Goal: Navigation & Orientation: Find specific page/section

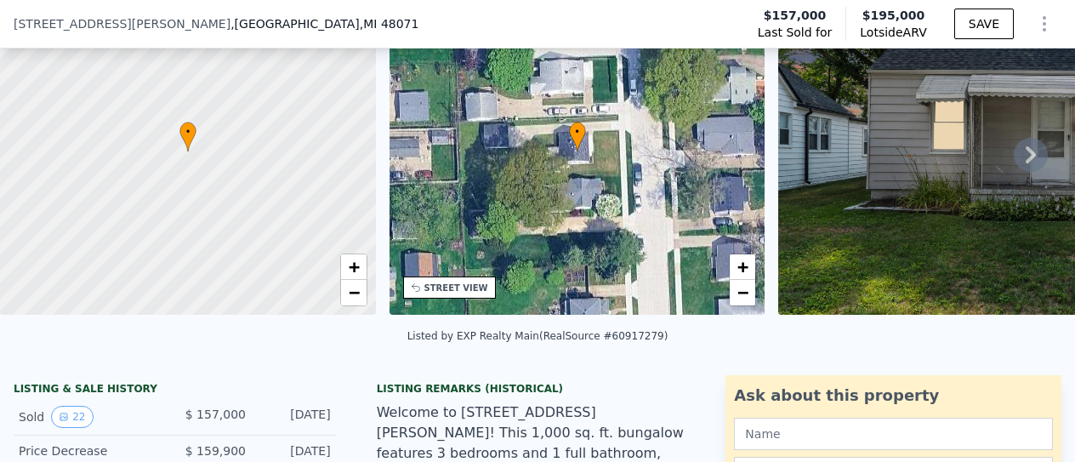
scroll to position [79, 0]
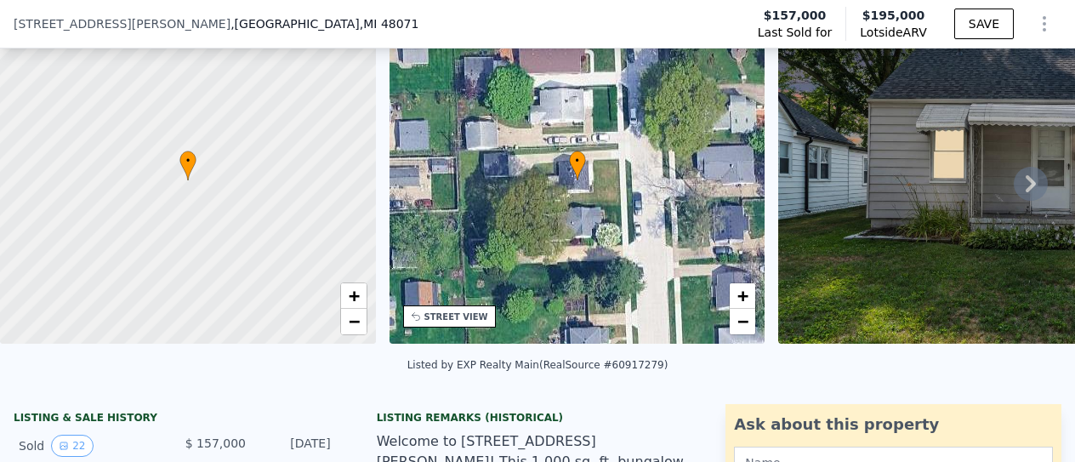
click at [1022, 186] on icon at bounding box center [1031, 184] width 34 height 34
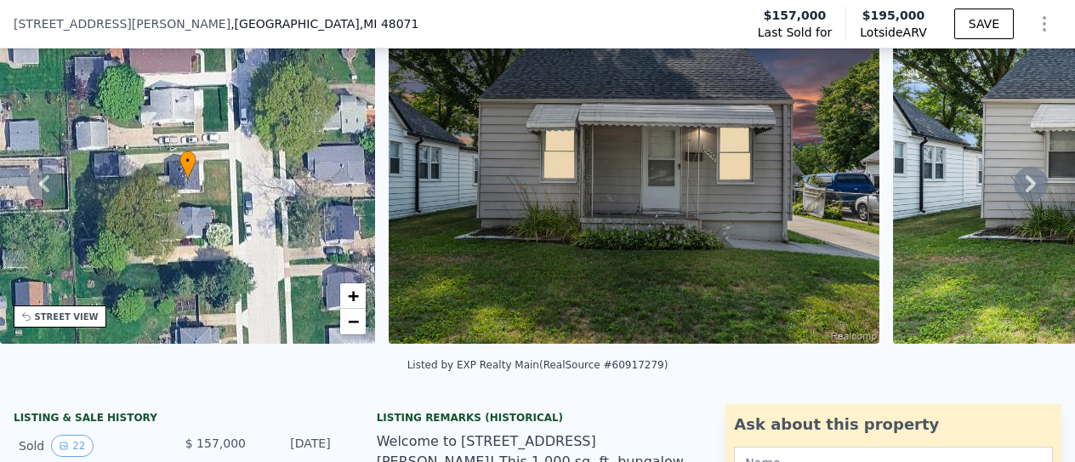
click at [1022, 186] on icon at bounding box center [1031, 184] width 34 height 34
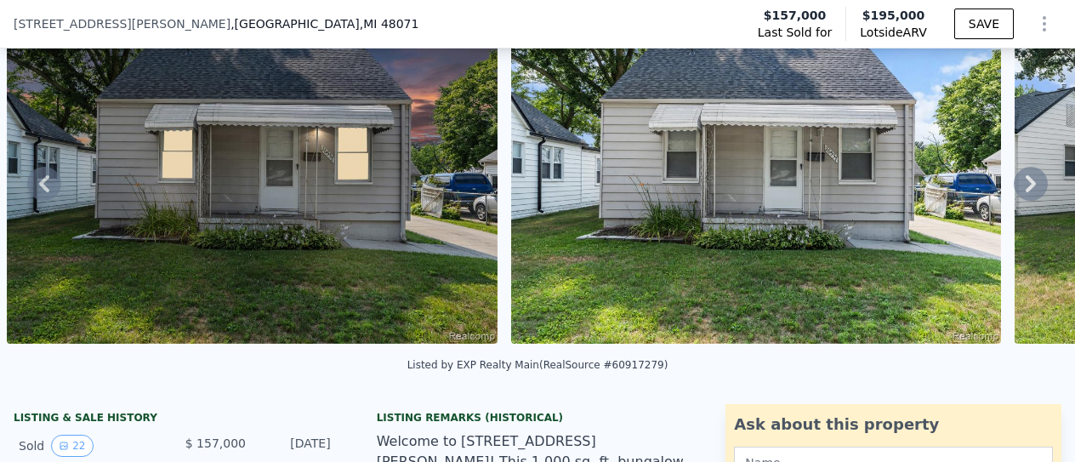
click at [1022, 186] on icon at bounding box center [1031, 184] width 34 height 34
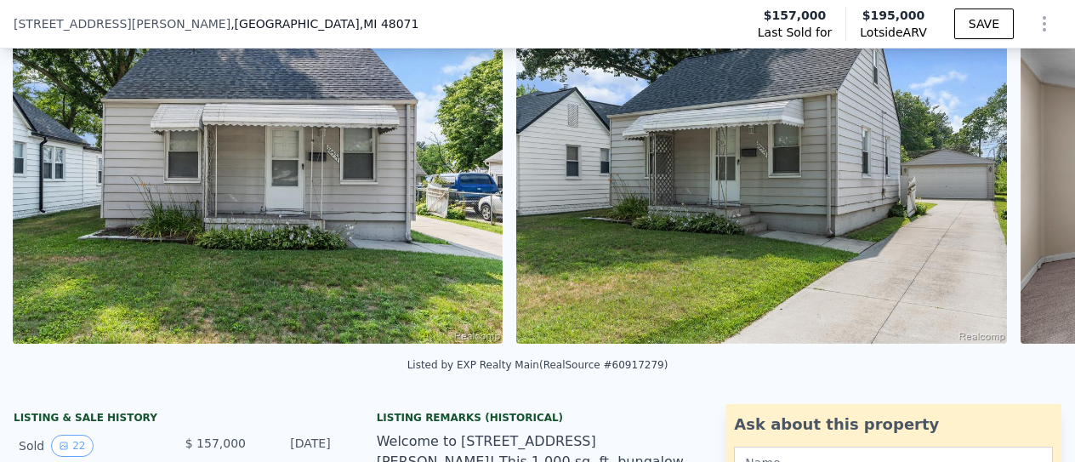
scroll to position [0, 1282]
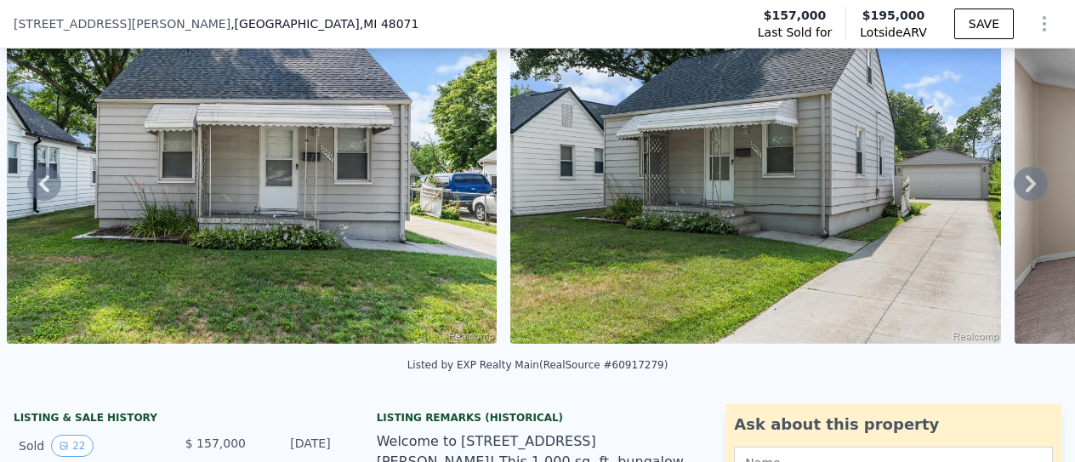
click at [1022, 186] on icon at bounding box center [1031, 184] width 34 height 34
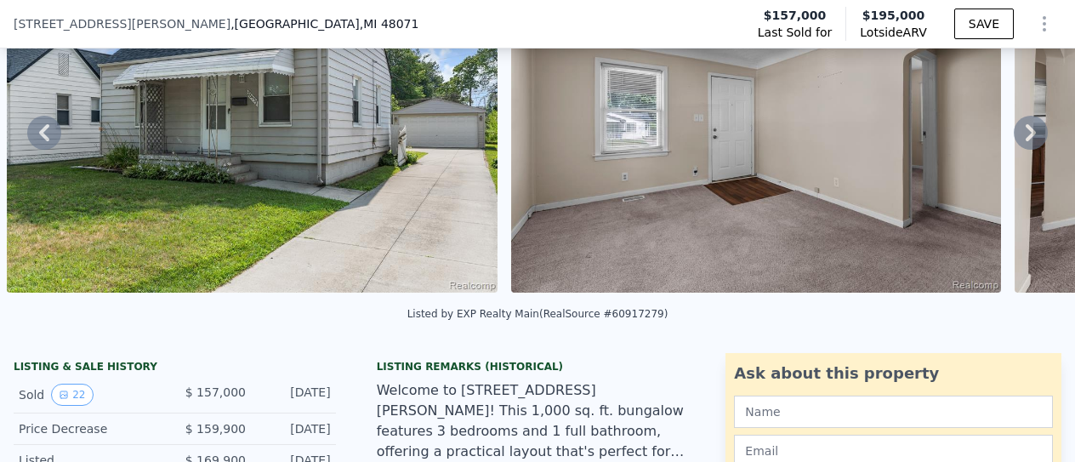
scroll to position [79, 0]
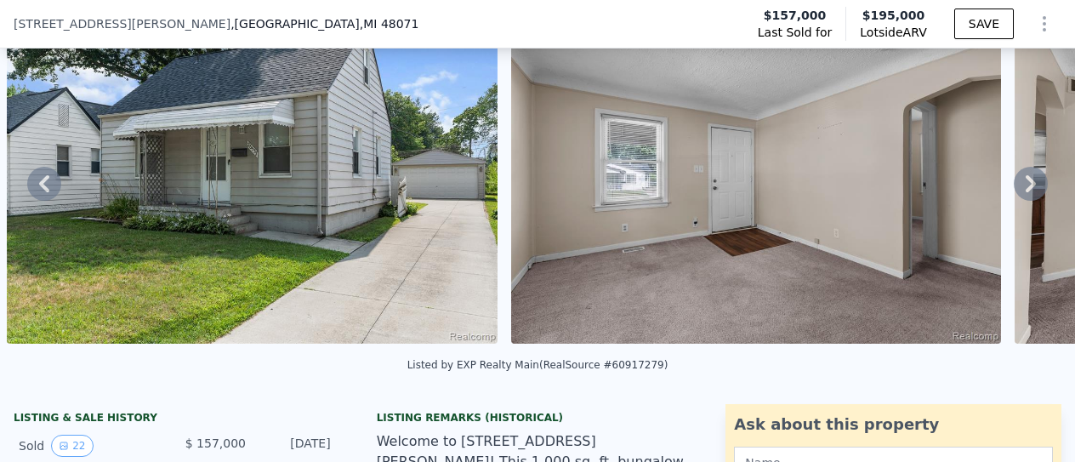
click at [1014, 181] on icon at bounding box center [1031, 184] width 34 height 34
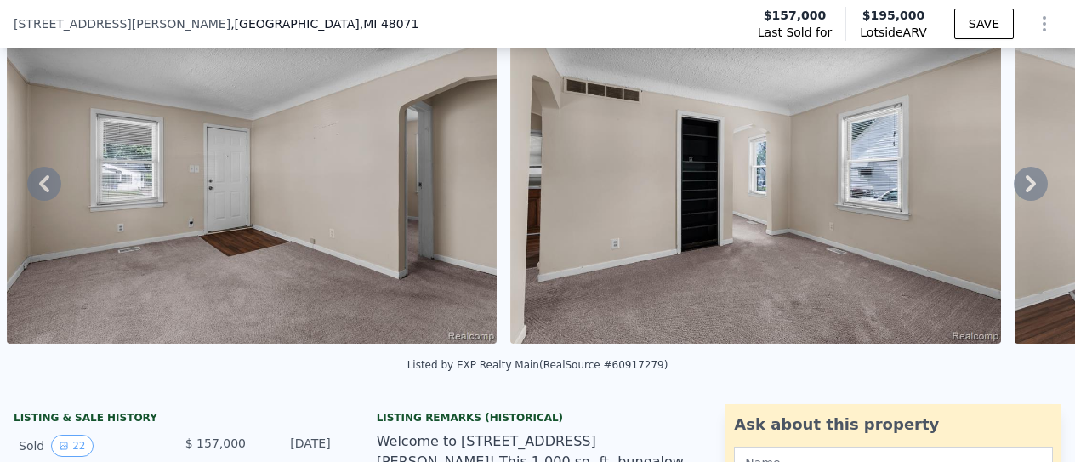
click at [1014, 181] on icon at bounding box center [1031, 184] width 34 height 34
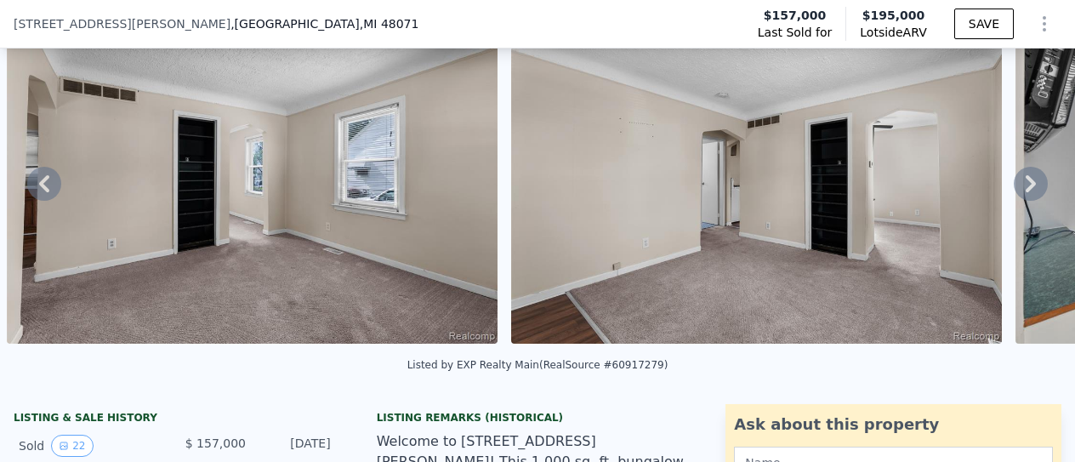
click at [1014, 181] on icon at bounding box center [1031, 184] width 34 height 34
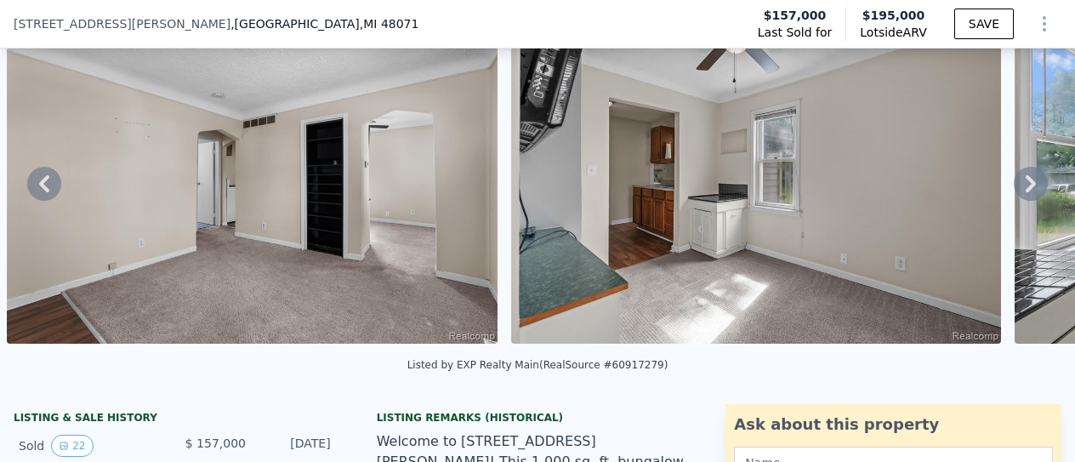
click at [1014, 181] on icon at bounding box center [1031, 184] width 34 height 34
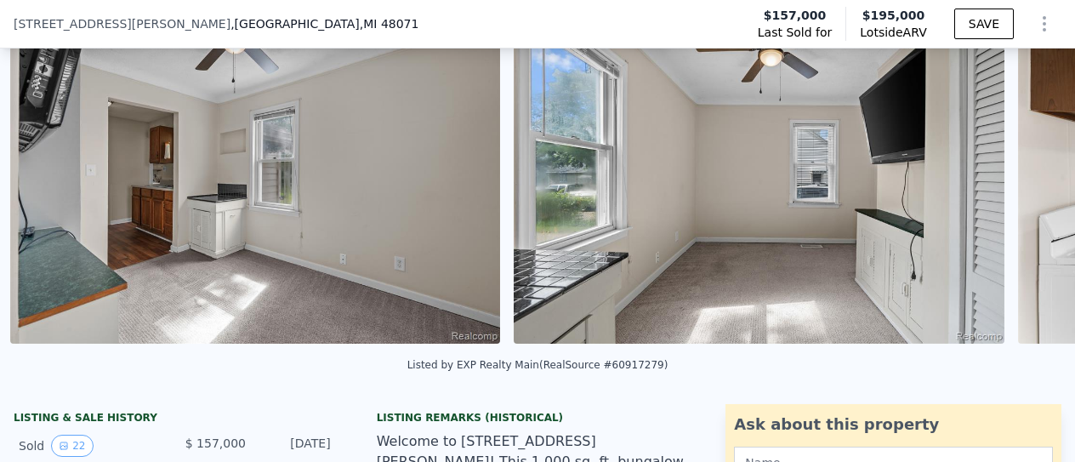
scroll to position [0, 3802]
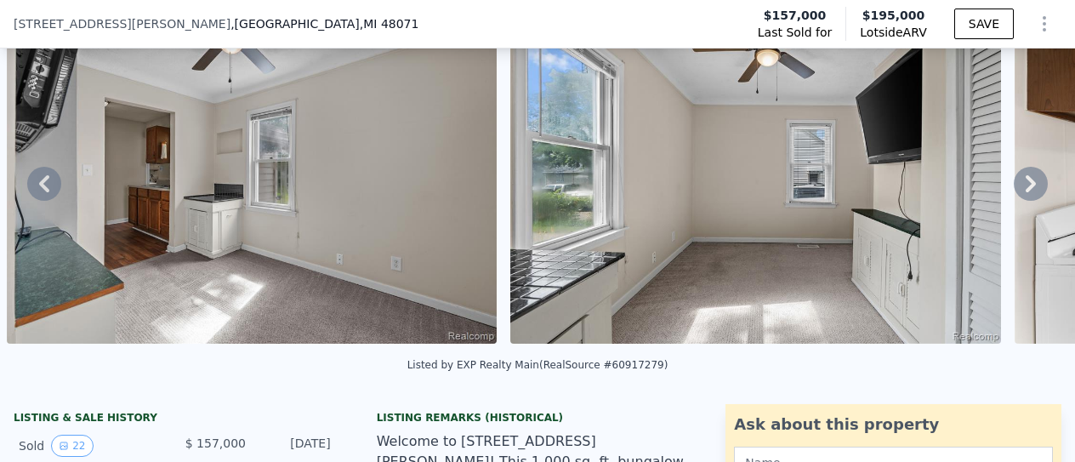
click at [1008, 181] on div "• + − • + − STREET VIEW Loading... SATELLITE VIEW" at bounding box center [537, 183] width 1075 height 333
click at [1014, 181] on icon at bounding box center [1031, 184] width 34 height 34
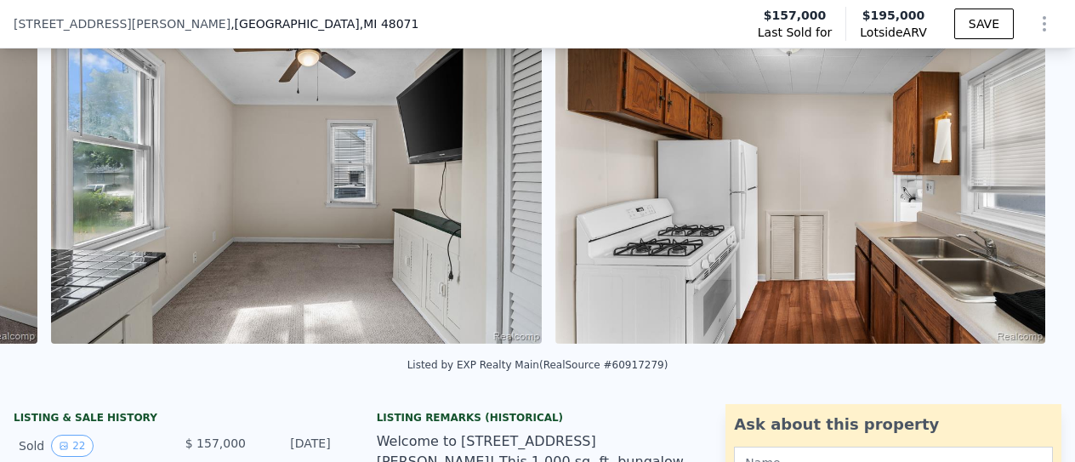
scroll to position [0, 4306]
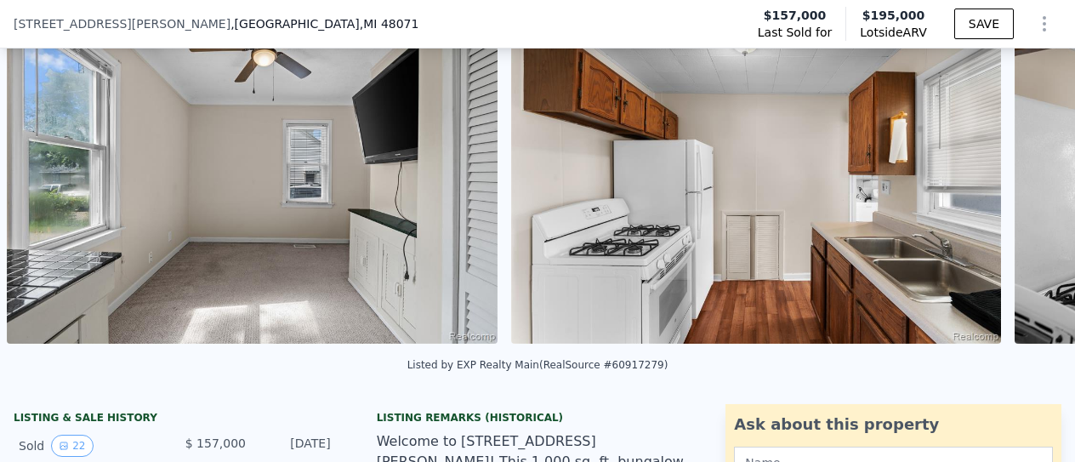
click at [1008, 181] on div "• + − • + − STREET VIEW Loading... SATELLITE VIEW" at bounding box center [537, 183] width 1075 height 333
click at [1014, 181] on icon at bounding box center [1031, 184] width 34 height 34
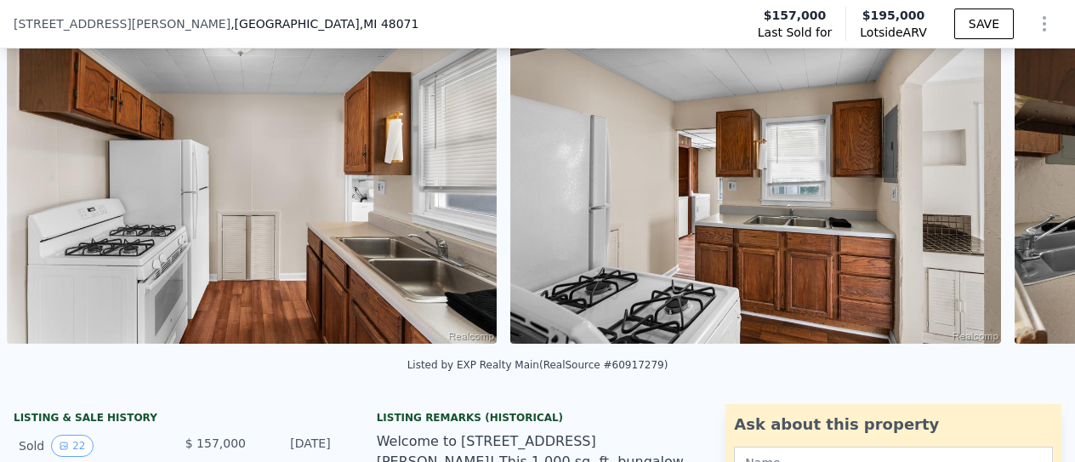
click at [1008, 181] on div "• + − • + − STREET VIEW Loading... SATELLITE VIEW" at bounding box center [537, 183] width 1075 height 333
click at [1014, 181] on icon at bounding box center [1031, 184] width 34 height 34
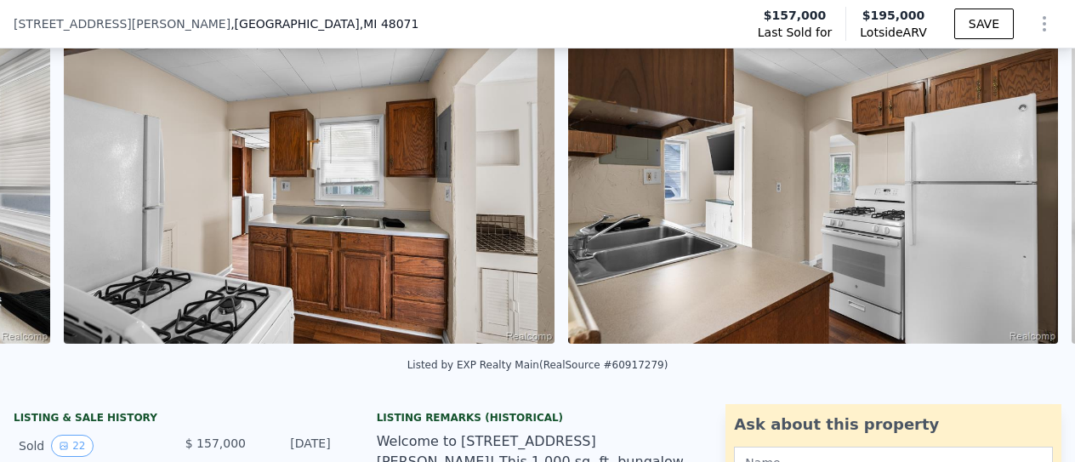
scroll to position [0, 5314]
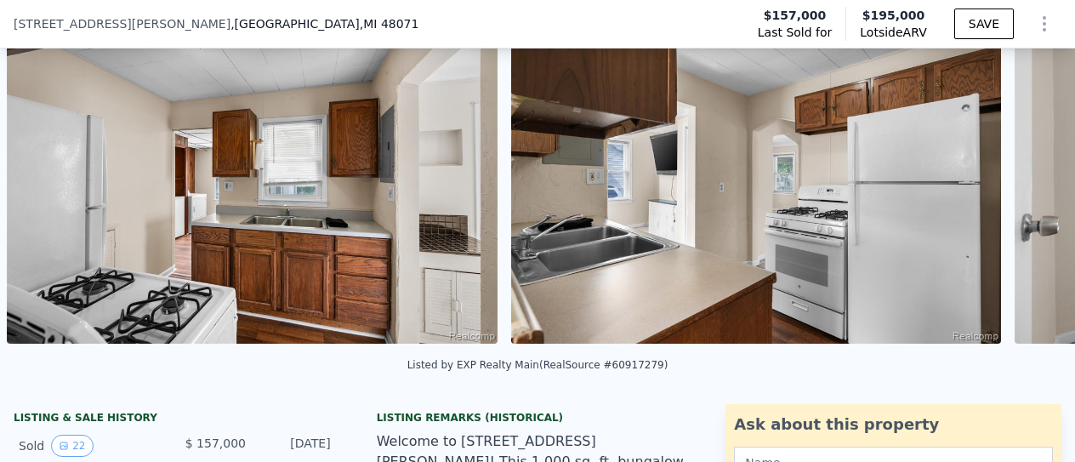
click at [1008, 181] on div "• + − • + − STREET VIEW Loading... SATELLITE VIEW" at bounding box center [537, 183] width 1075 height 333
click at [1014, 181] on icon at bounding box center [1031, 184] width 34 height 34
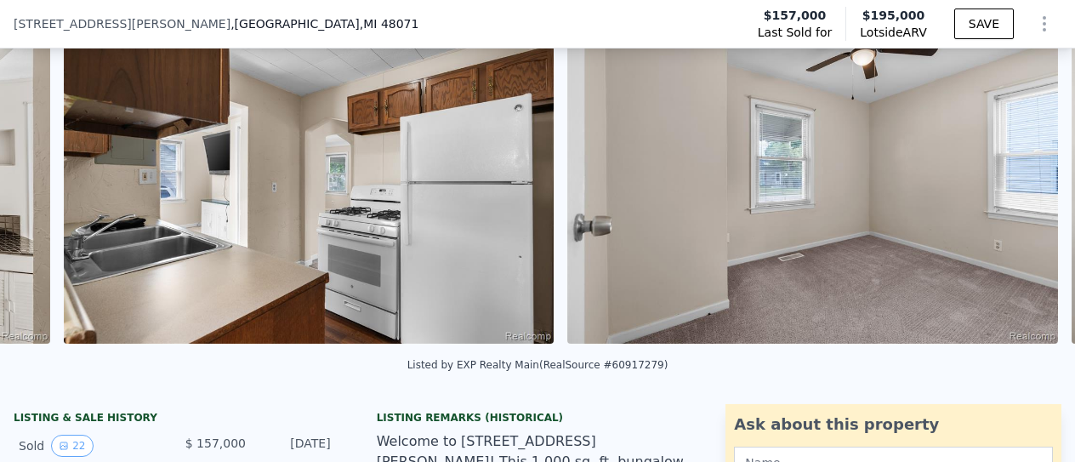
scroll to position [0, 5818]
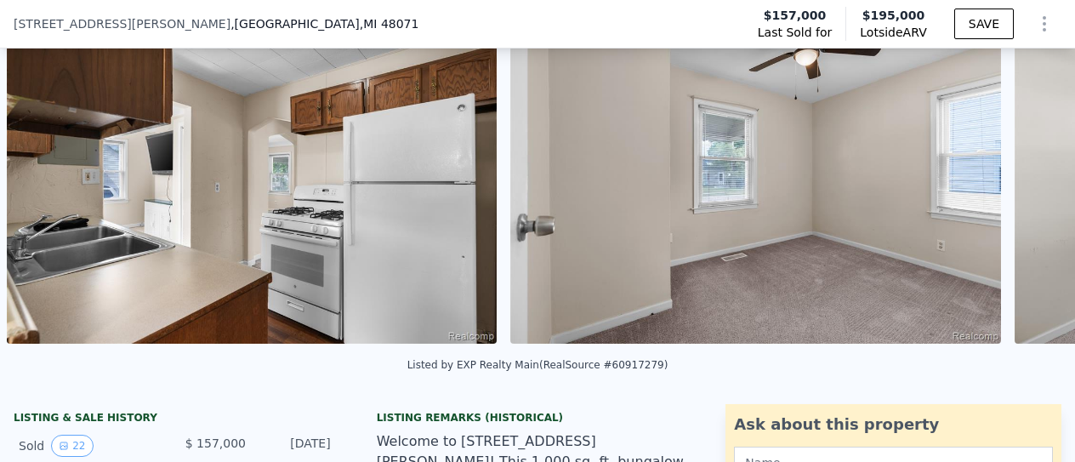
click at [1008, 181] on div "• + − • + − STREET VIEW Loading... SATELLITE VIEW" at bounding box center [537, 183] width 1075 height 333
click at [1014, 181] on icon at bounding box center [1031, 184] width 34 height 34
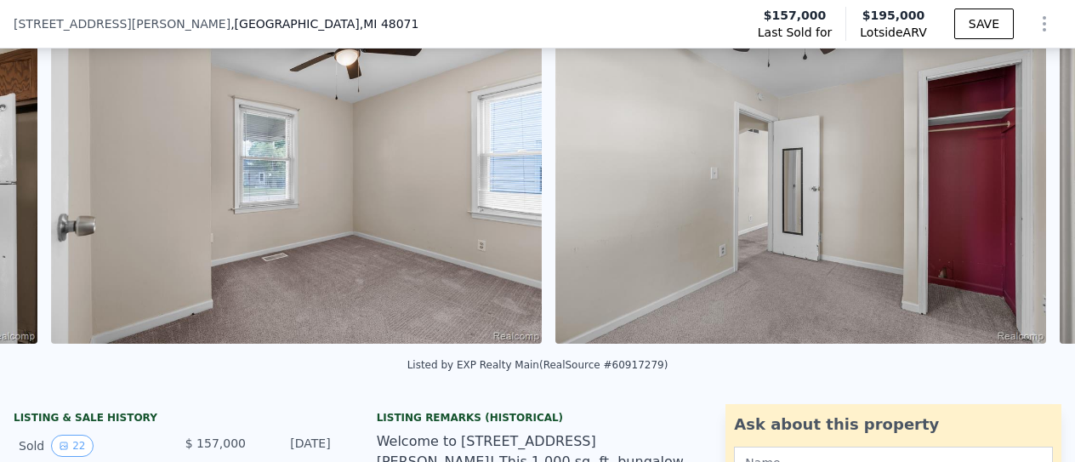
scroll to position [0, 6321]
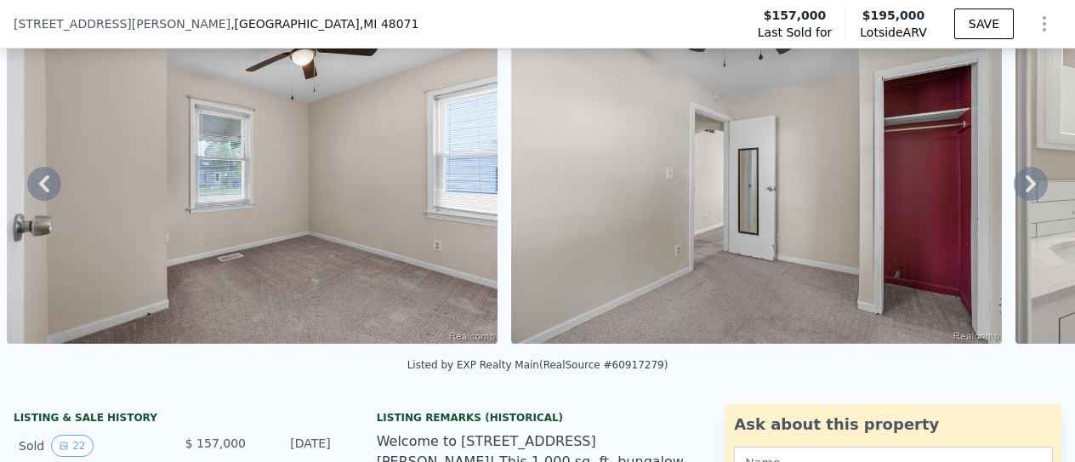
click at [1014, 181] on icon at bounding box center [1031, 184] width 34 height 34
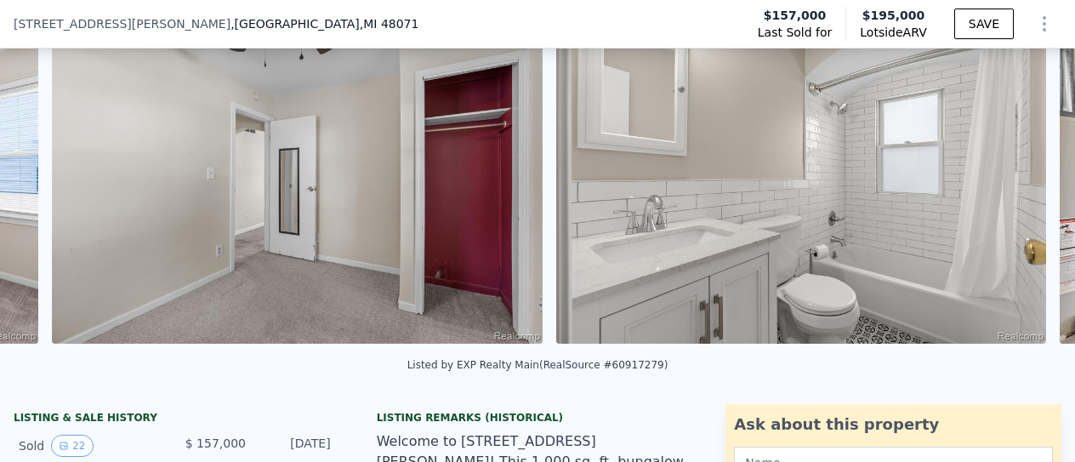
scroll to position [0, 6826]
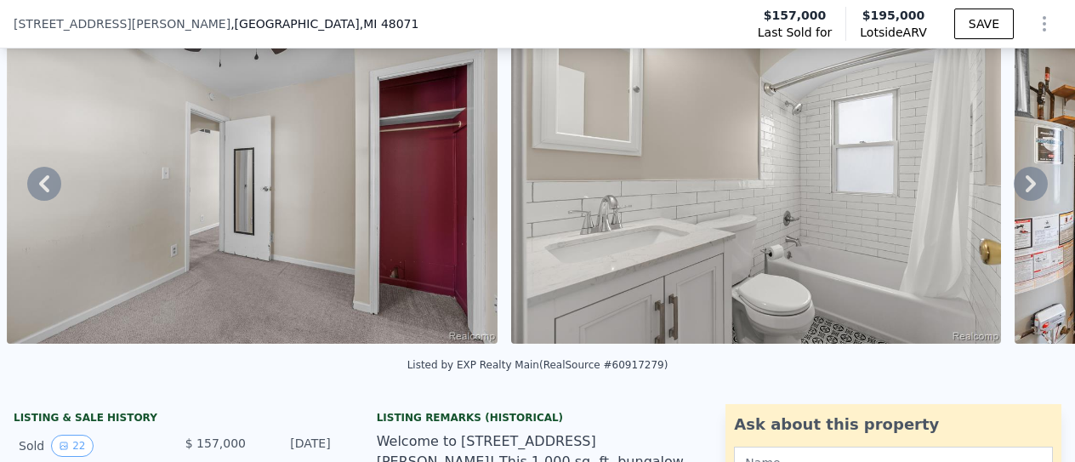
click at [1014, 181] on icon at bounding box center [1031, 184] width 34 height 34
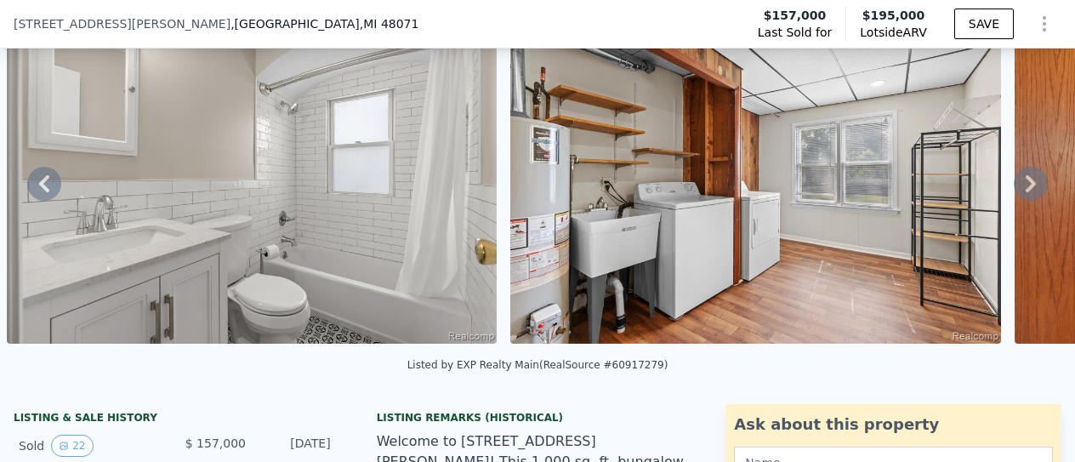
click at [1014, 181] on icon at bounding box center [1031, 184] width 34 height 34
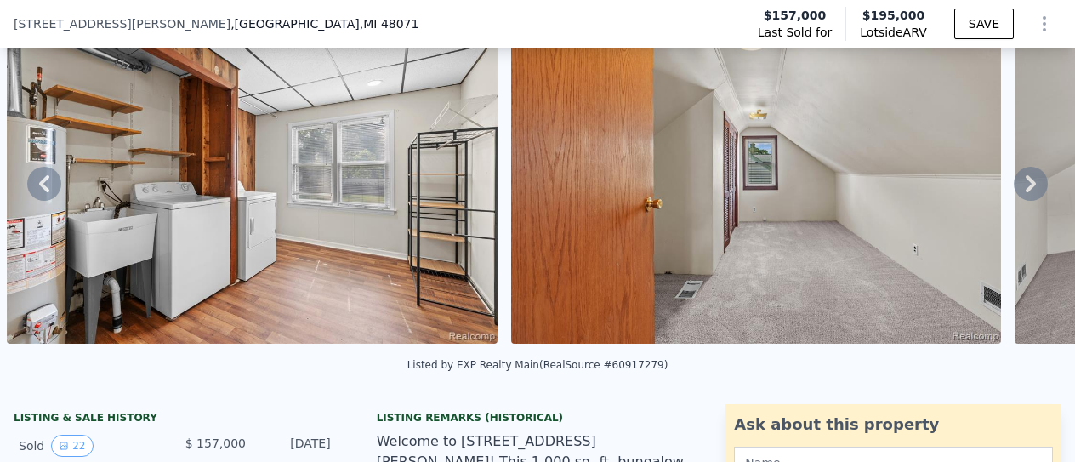
click at [1014, 181] on icon at bounding box center [1031, 184] width 34 height 34
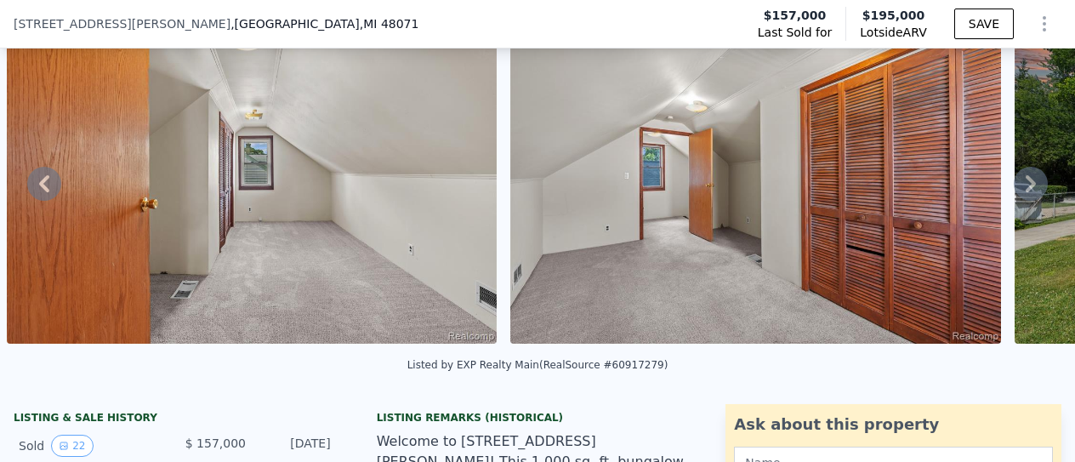
click at [1014, 181] on icon at bounding box center [1031, 184] width 34 height 34
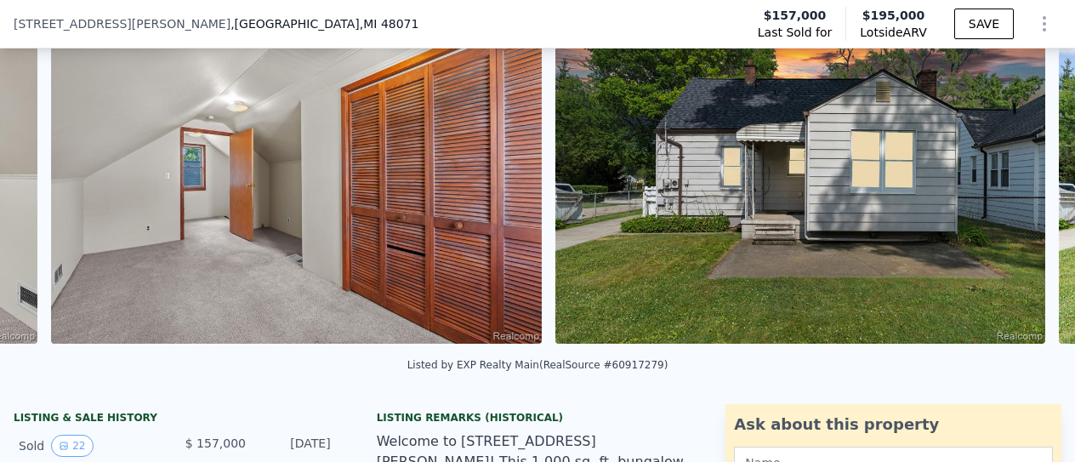
scroll to position [0, 8841]
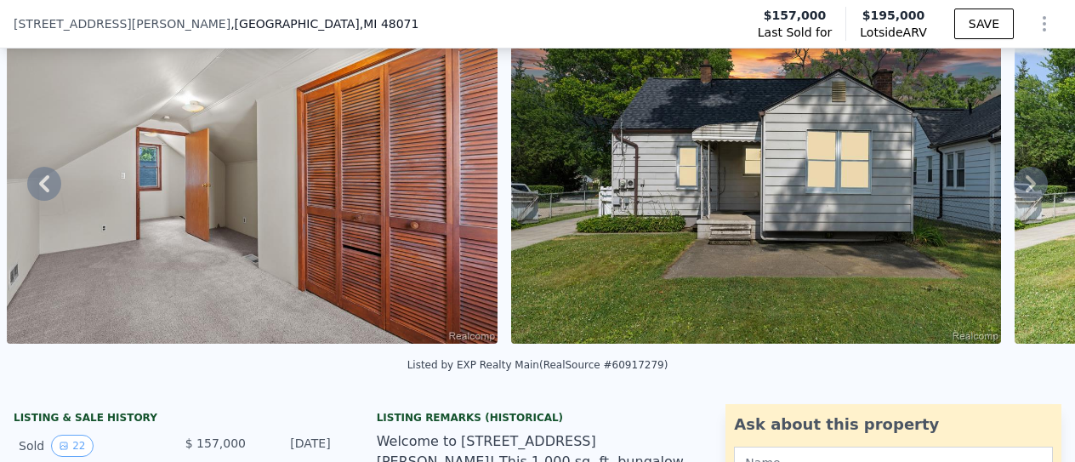
click at [1014, 181] on icon at bounding box center [1031, 184] width 34 height 34
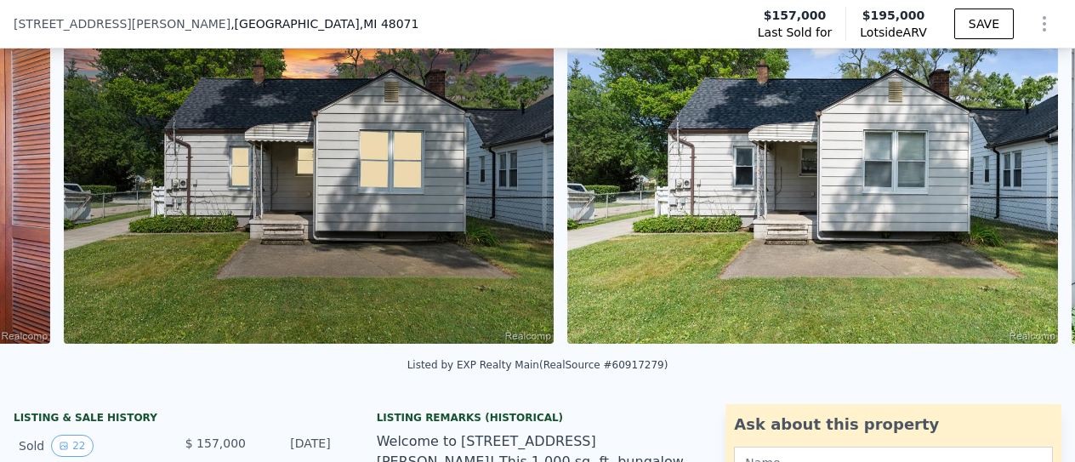
scroll to position [0, 9345]
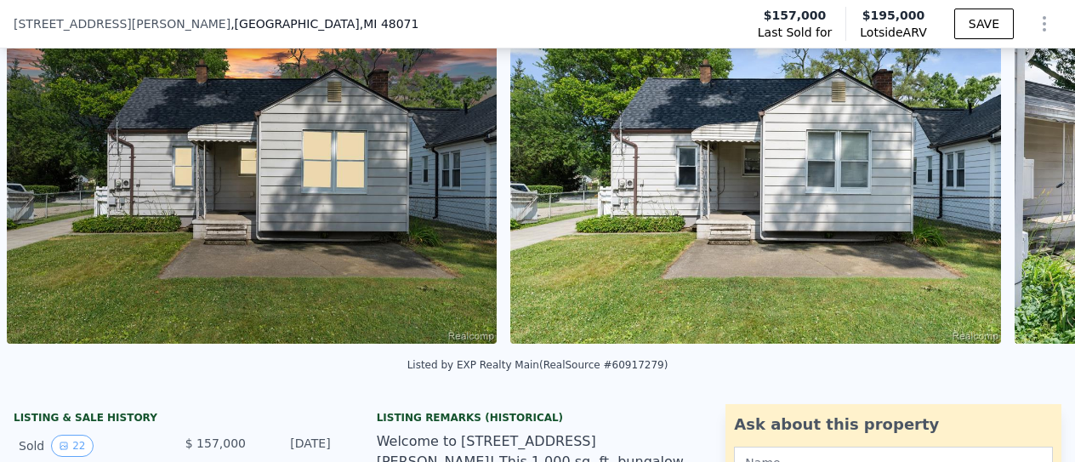
click at [1008, 181] on div "• + − • + − STREET VIEW Loading... SATELLITE VIEW" at bounding box center [537, 183] width 1075 height 333
click at [1014, 181] on icon at bounding box center [1031, 184] width 34 height 34
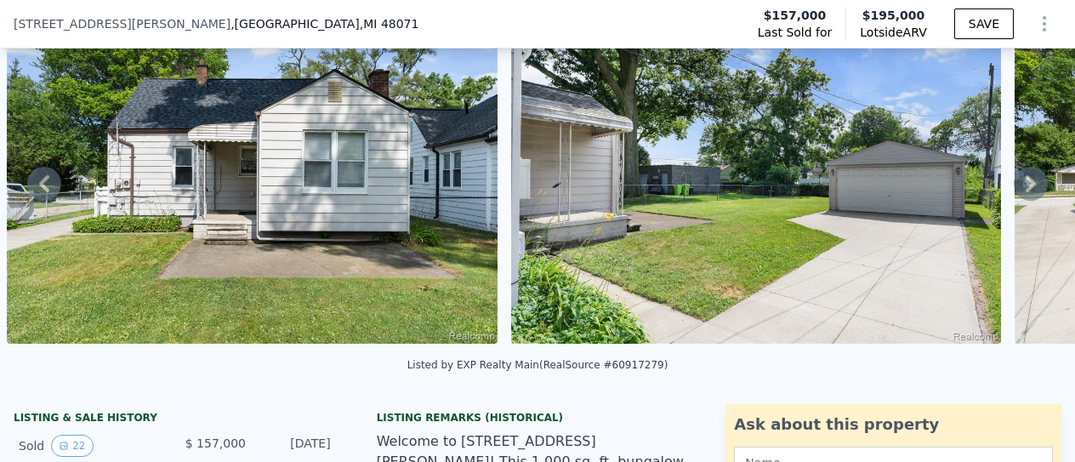
click at [1014, 181] on icon at bounding box center [1031, 184] width 34 height 34
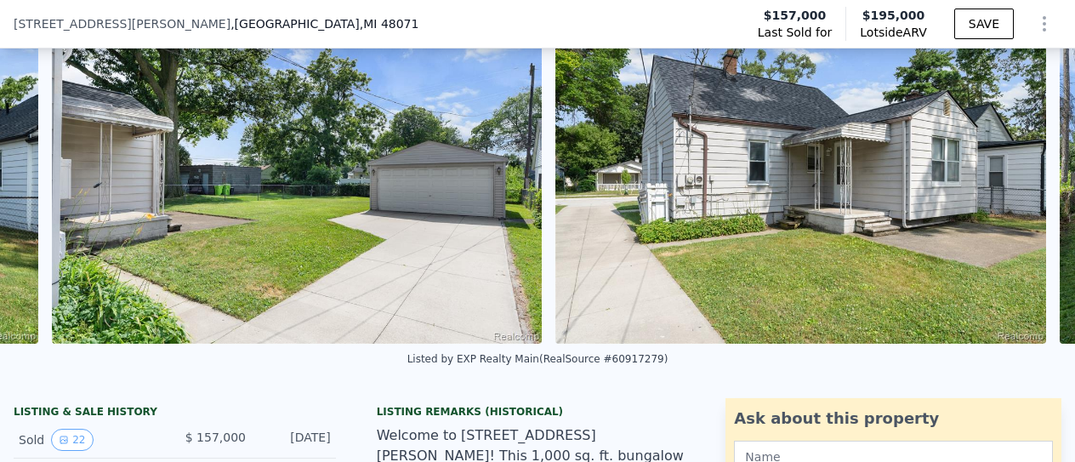
scroll to position [0, 10353]
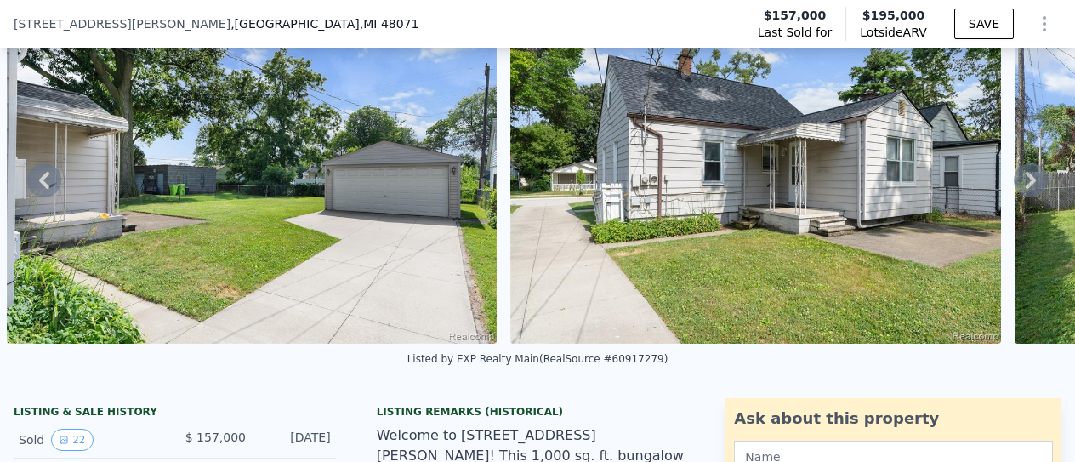
click at [1014, 181] on icon at bounding box center [1031, 180] width 34 height 34
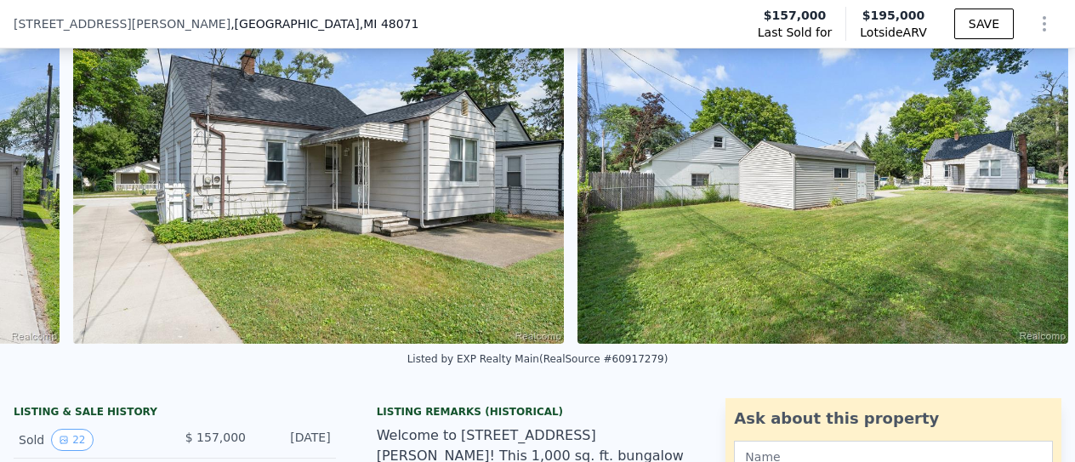
scroll to position [0, 10803]
